Goal: Task Accomplishment & Management: Manage account settings

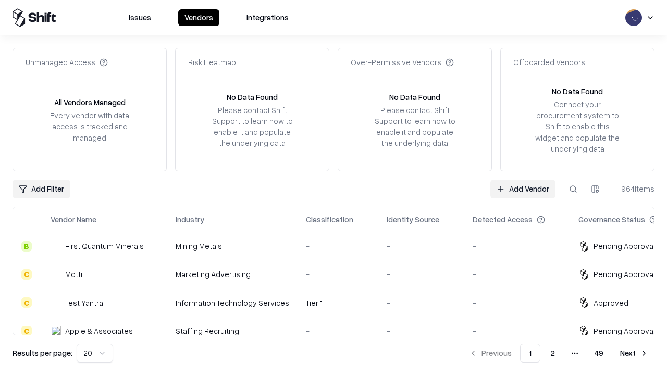
click at [523, 189] on link "Add Vendor" at bounding box center [522, 189] width 65 height 19
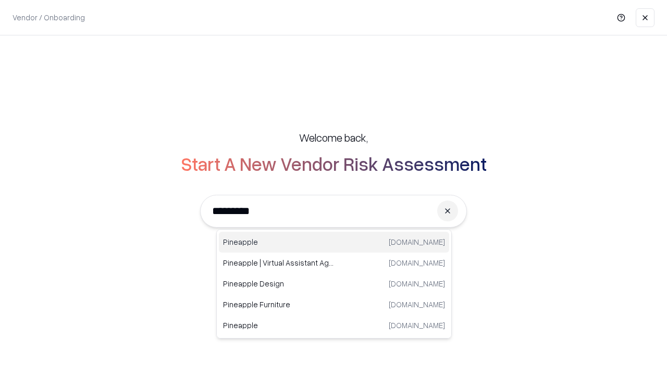
click at [334, 242] on div "Pineapple [DOMAIN_NAME]" at bounding box center [334, 242] width 230 height 21
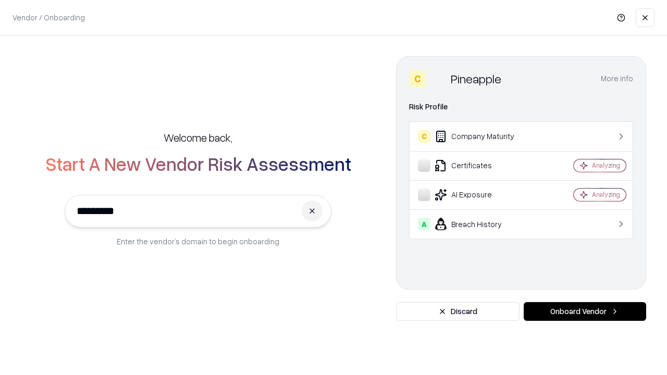
type input "*********"
click at [585, 312] on button "Onboard Vendor" at bounding box center [585, 311] width 122 height 19
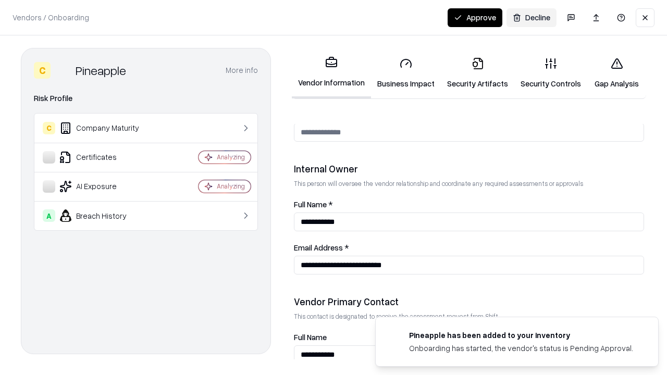
scroll to position [540, 0]
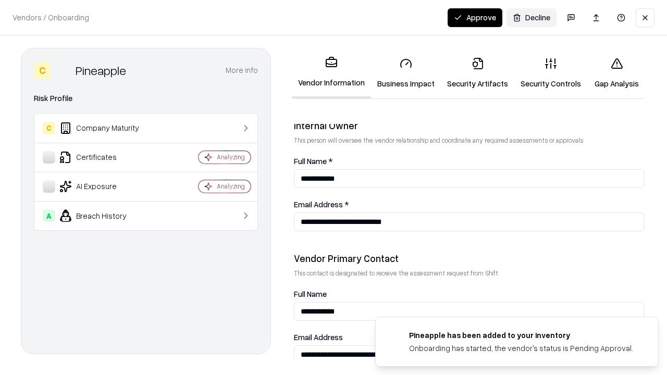
click at [406, 73] on link "Business Impact" at bounding box center [406, 73] width 70 height 48
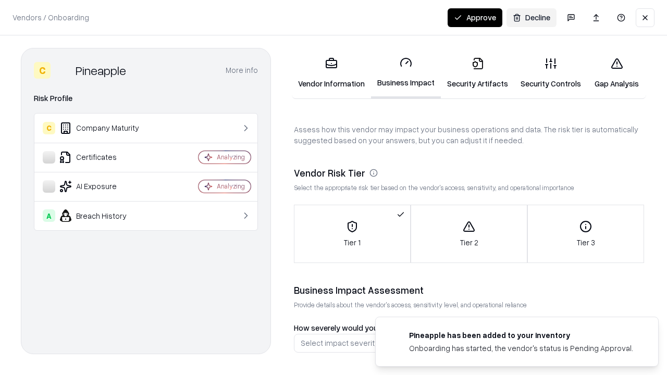
click at [477, 73] on link "Security Artifacts" at bounding box center [477, 73] width 73 height 48
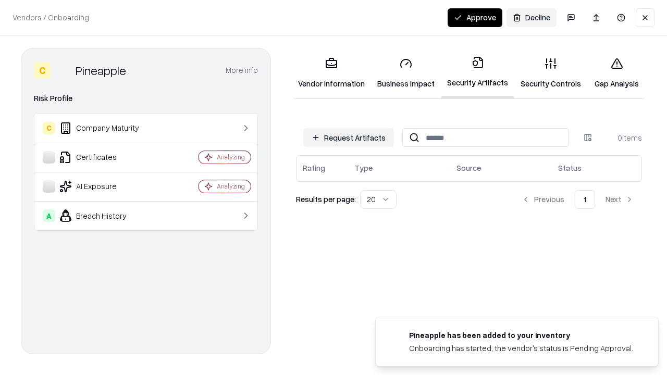
click at [349, 138] on button "Request Artifacts" at bounding box center [348, 137] width 91 height 19
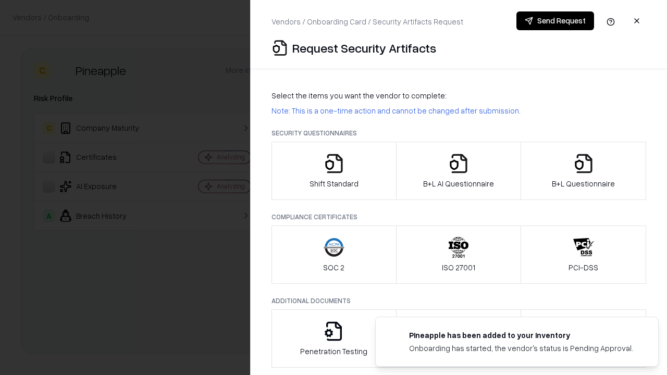
click at [334, 171] on icon "button" at bounding box center [334, 163] width 21 height 21
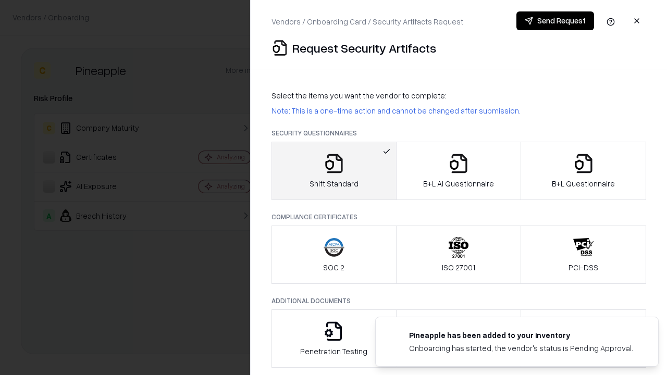
click at [555, 21] on button "Send Request" at bounding box center [556, 20] width 78 height 19
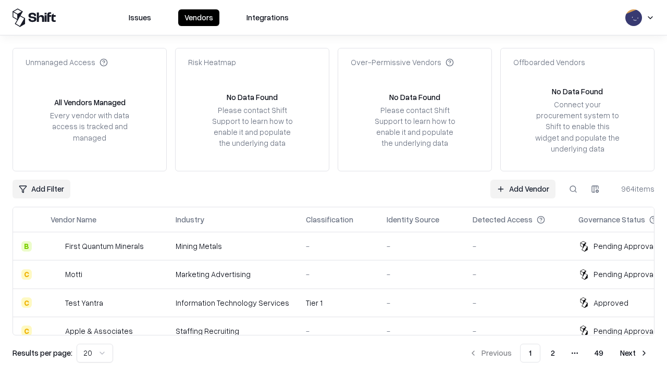
click at [573, 189] on button at bounding box center [573, 189] width 19 height 19
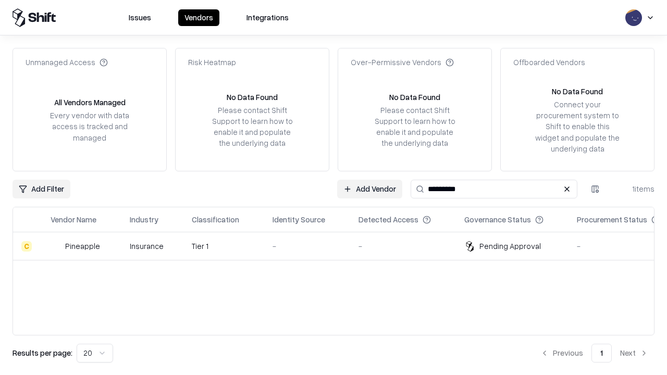
type input "*********"
click at [340, 246] on div "-" at bounding box center [307, 246] width 69 height 11
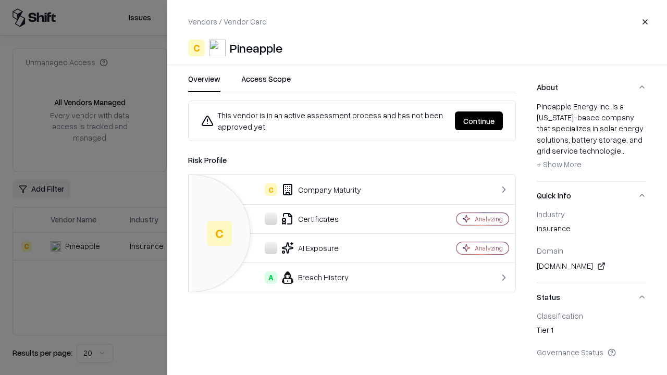
click at [479, 121] on button "Continue" at bounding box center [479, 121] width 48 height 19
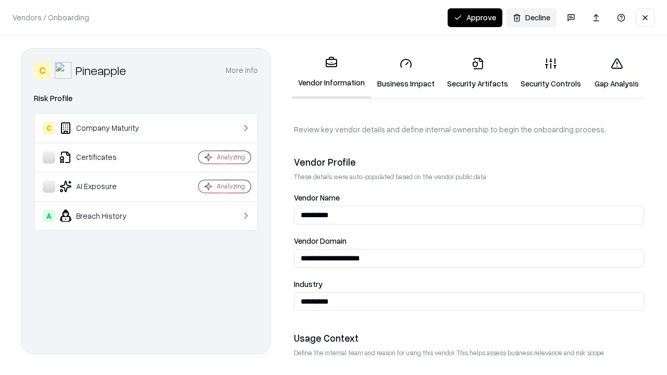
click at [477, 73] on link "Security Artifacts" at bounding box center [477, 73] width 73 height 48
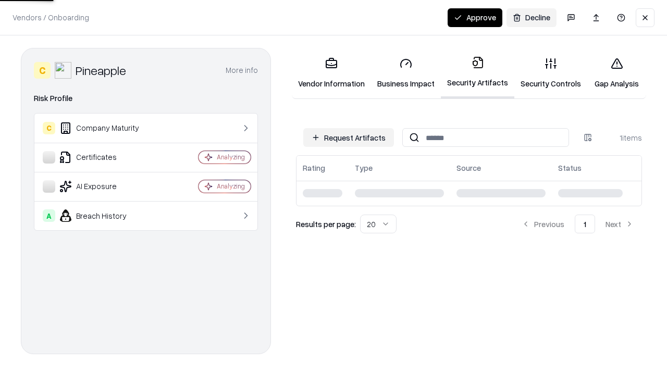
click at [475, 17] on button "Approve" at bounding box center [475, 17] width 55 height 19
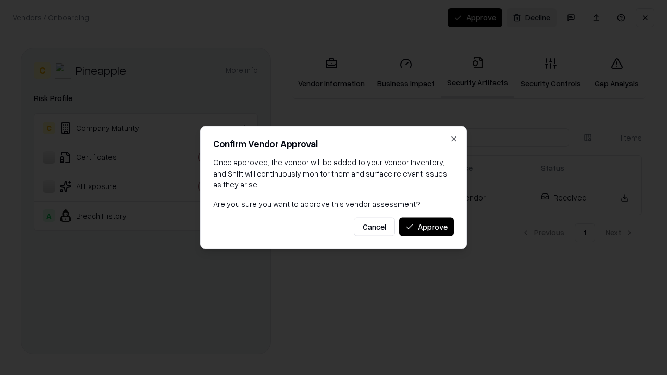
click at [426, 227] on button "Approve" at bounding box center [426, 226] width 55 height 19
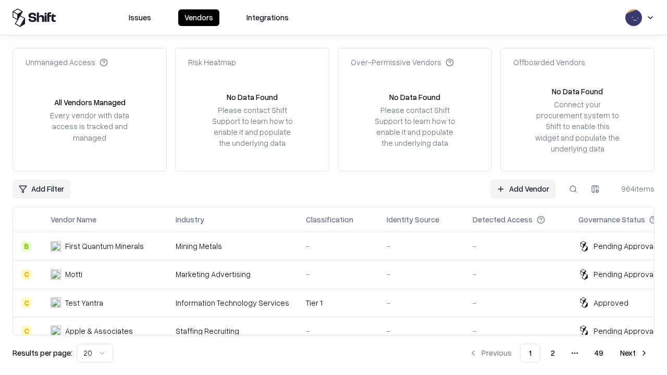
type input "*********"
click at [523, 189] on link "Add Vendor" at bounding box center [522, 189] width 65 height 19
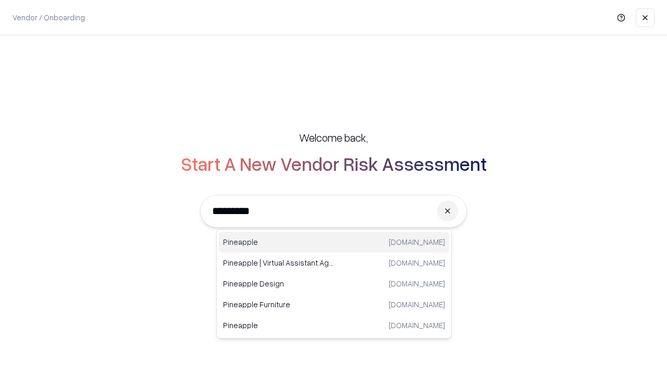
click at [334, 242] on div "Pineapple [DOMAIN_NAME]" at bounding box center [334, 242] width 230 height 21
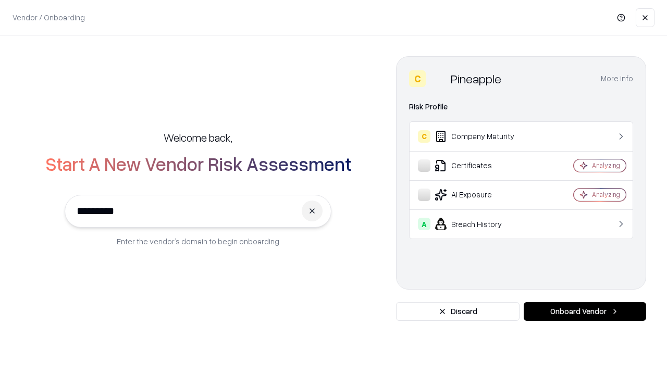
type input "*********"
click at [585, 312] on button "Onboard Vendor" at bounding box center [585, 311] width 122 height 19
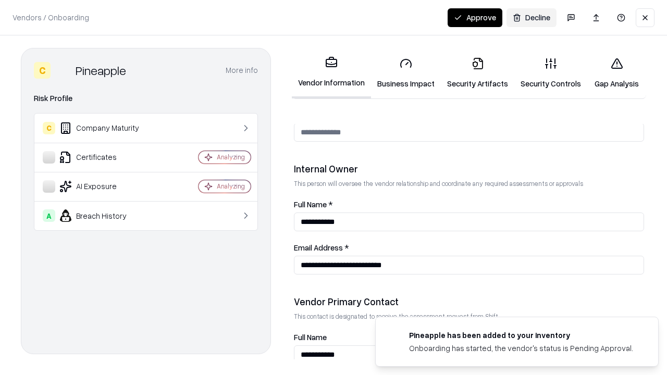
scroll to position [540, 0]
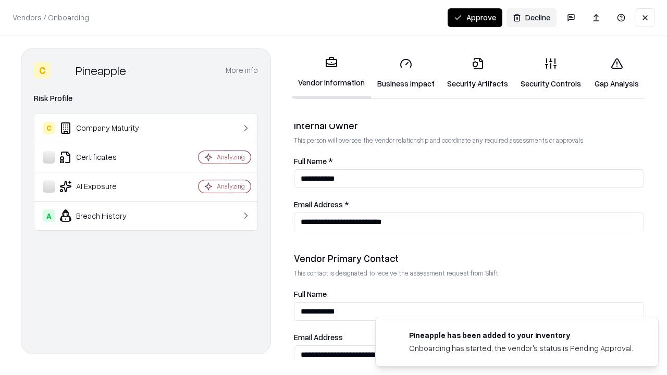
click at [475, 17] on button "Approve" at bounding box center [475, 17] width 55 height 19
